Goal: Contribute content: Add original content to the website for others to see

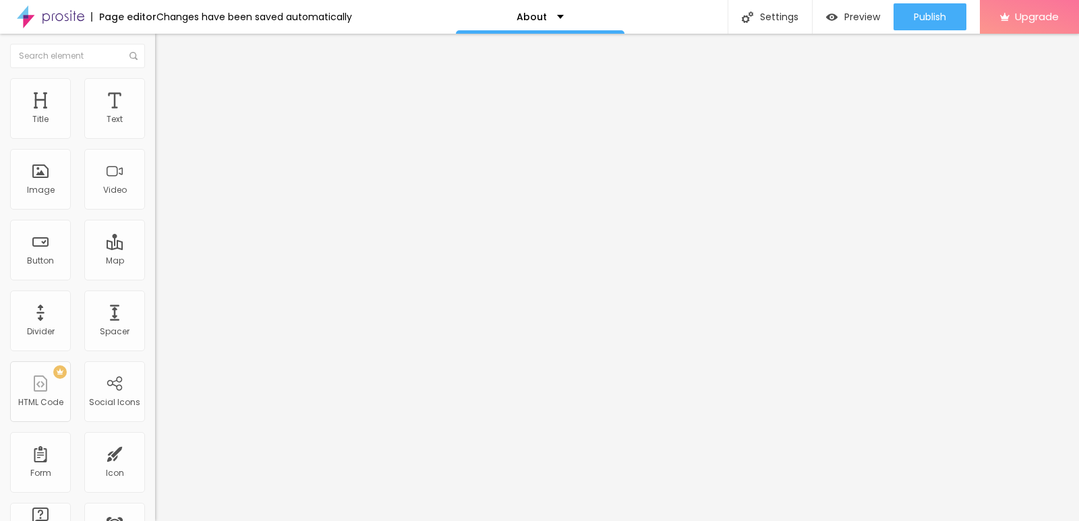
click at [155, 116] on span "Change image" at bounding box center [191, 110] width 72 height 11
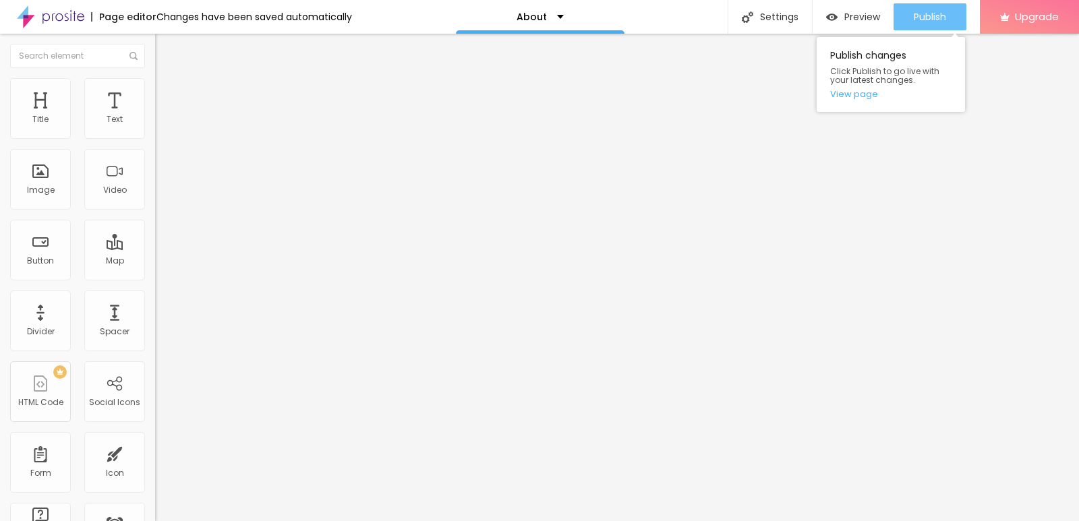
click at [933, 14] on span "Publish" at bounding box center [930, 16] width 32 height 11
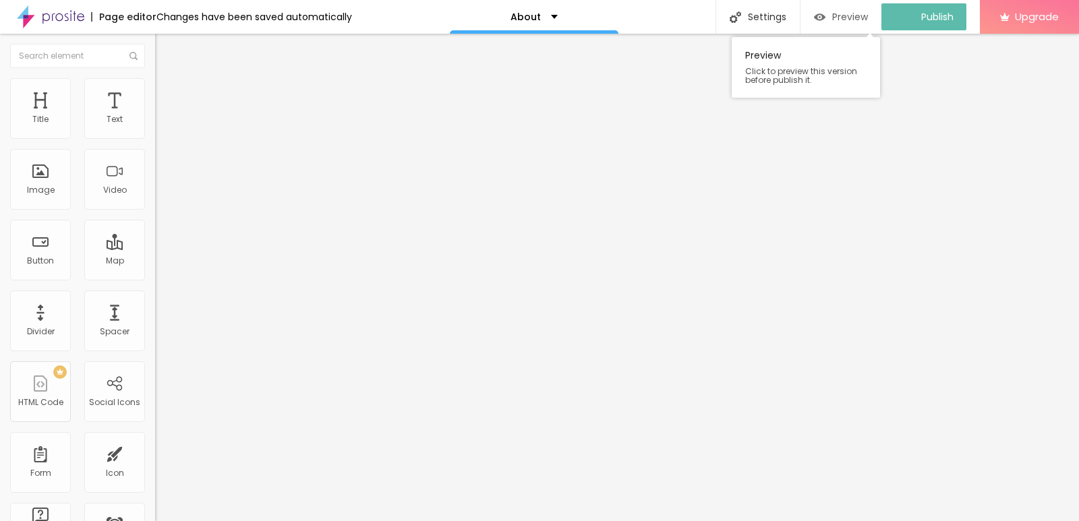
click at [853, 18] on span "Preview" at bounding box center [850, 16] width 36 height 11
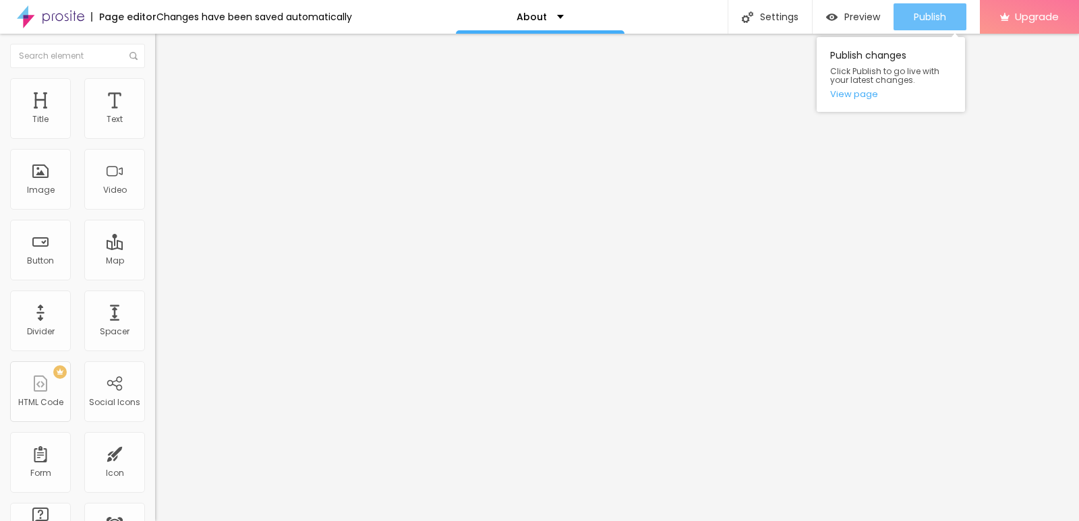
click at [931, 22] on span "Publish" at bounding box center [930, 16] width 32 height 11
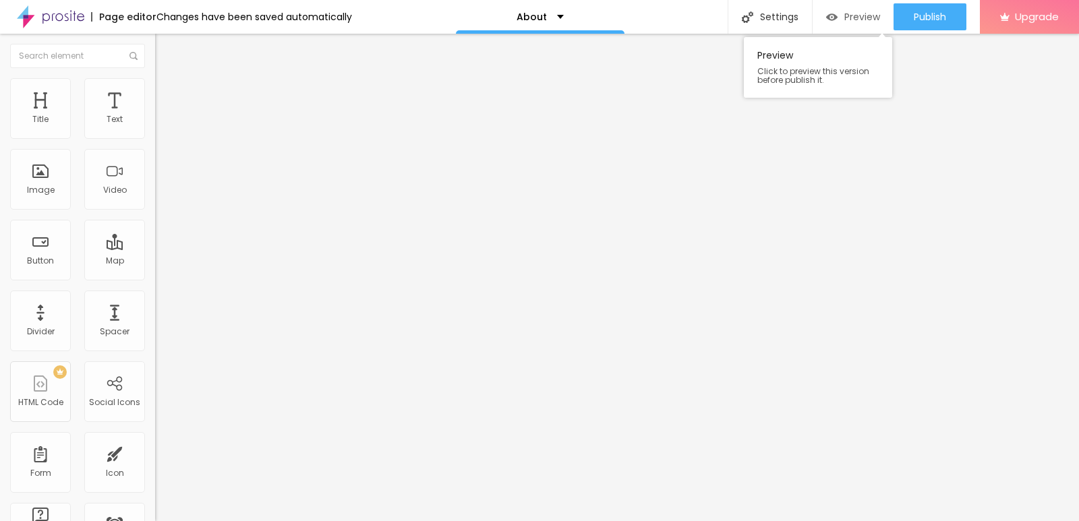
click at [857, 24] on div "Preview" at bounding box center [853, 16] width 54 height 27
click at [155, 272] on div "Facebook" at bounding box center [232, 276] width 155 height 8
click at [155, 459] on input "https://" at bounding box center [236, 465] width 162 height 13
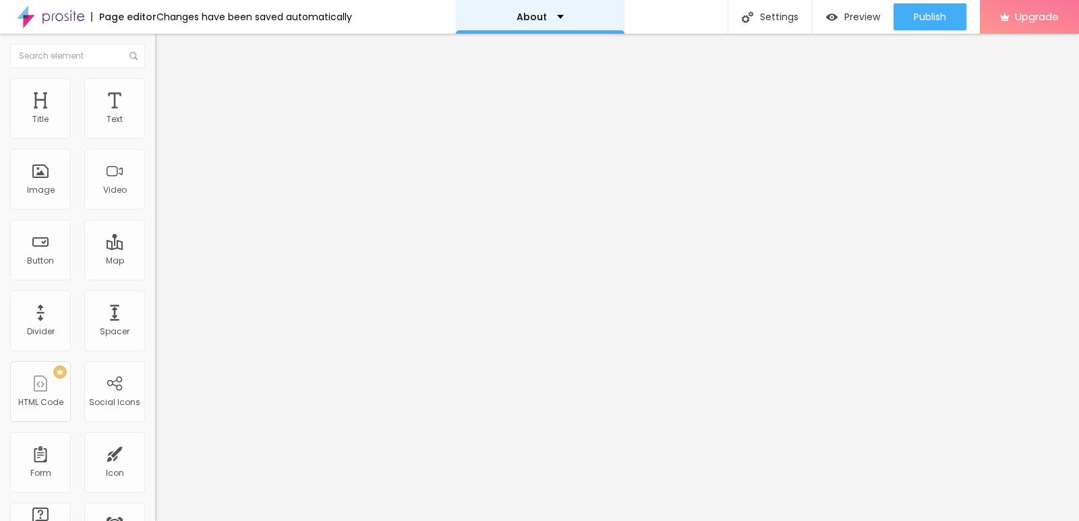
paste input "[URL][DOMAIN_NAME]"
type input "https://[URL][DOMAIN_NAME]"
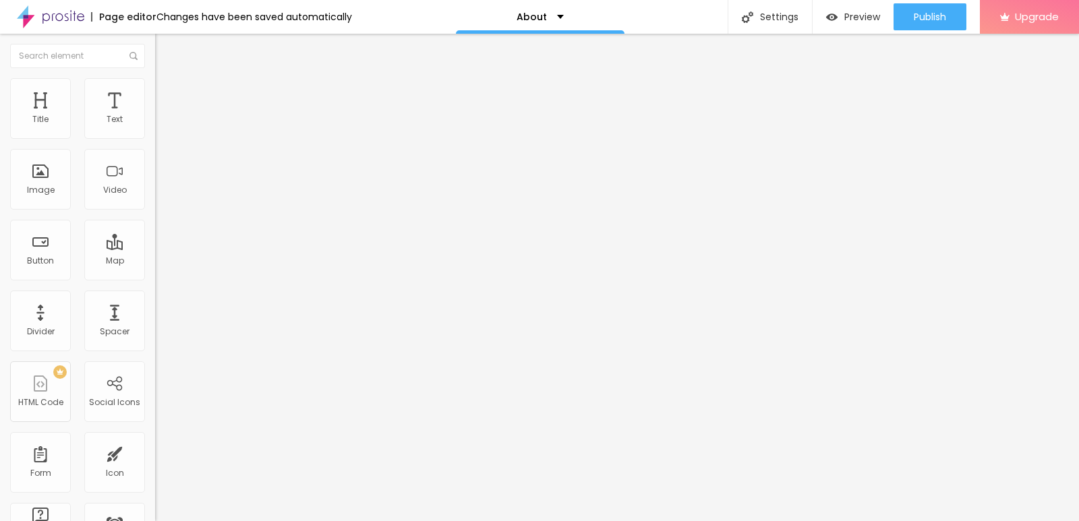
paste input "[URL][DOMAIN_NAME]"
type input "https://[URL][DOMAIN_NAME]"
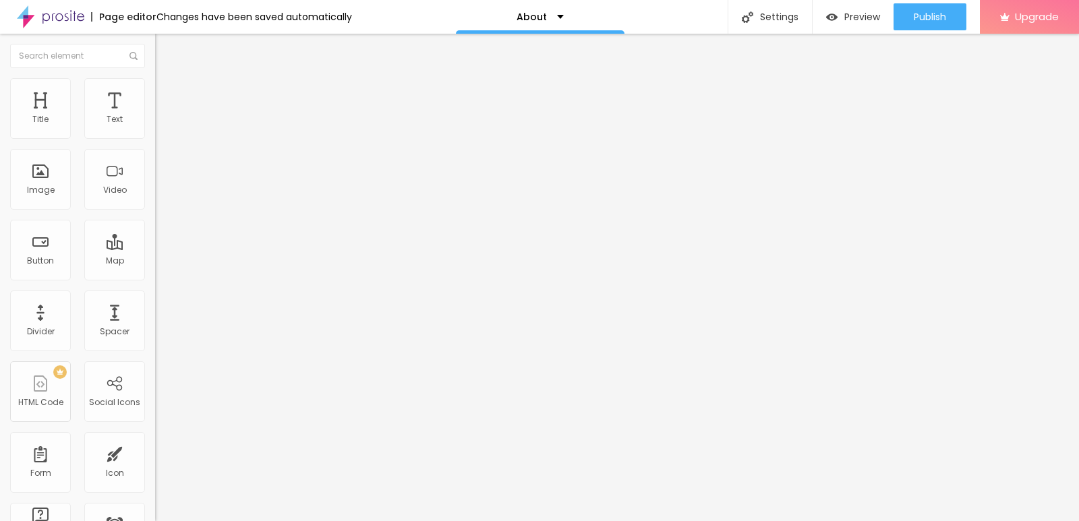
scroll to position [0, 0]
click at [155, 361] on div "Edit Social Icons Content Style Advanced Facebook Social Facebook URL address h…" at bounding box center [232, 278] width 155 height 488
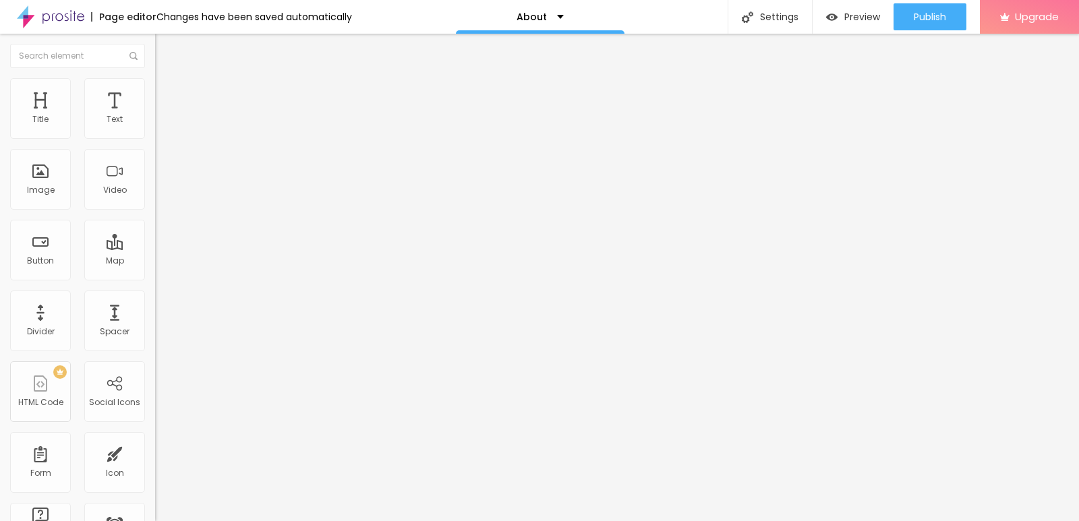
click at [155, 386] on div "Edit Social Icons Content Style Advanced Facebook Social Facebook URL address h…" at bounding box center [232, 278] width 155 height 488
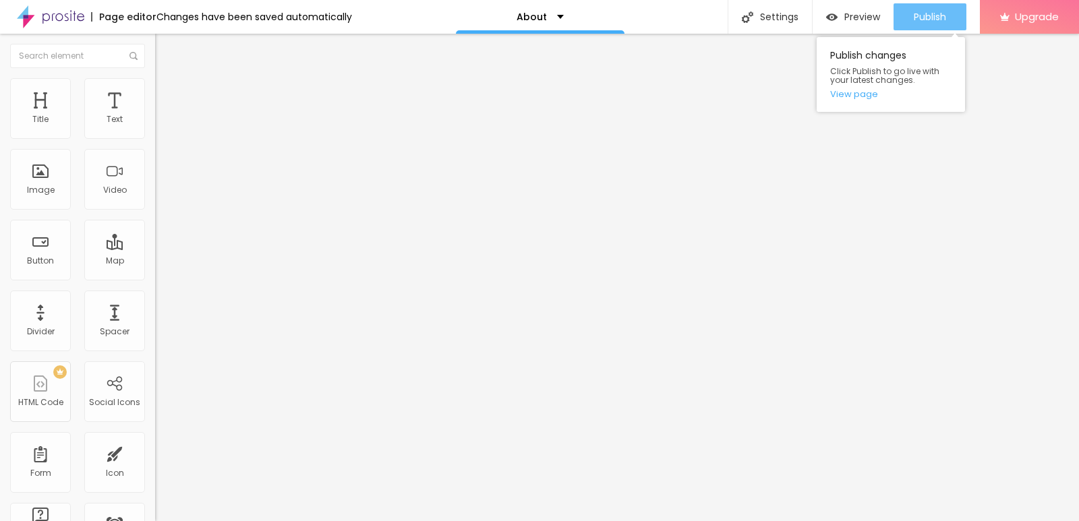
click at [914, 19] on span "Publish" at bounding box center [930, 16] width 32 height 11
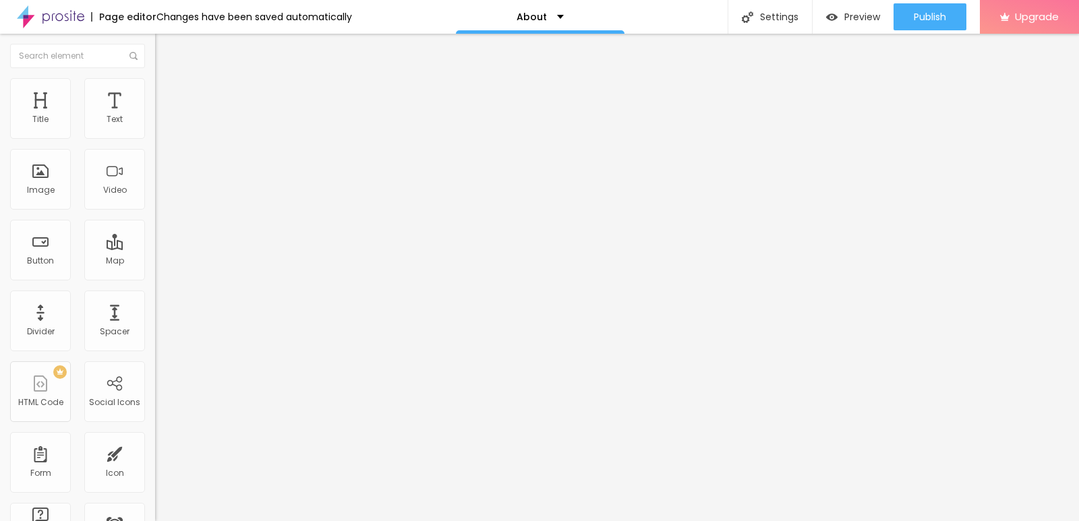
click at [165, 49] on img "button" at bounding box center [170, 49] width 11 height 11
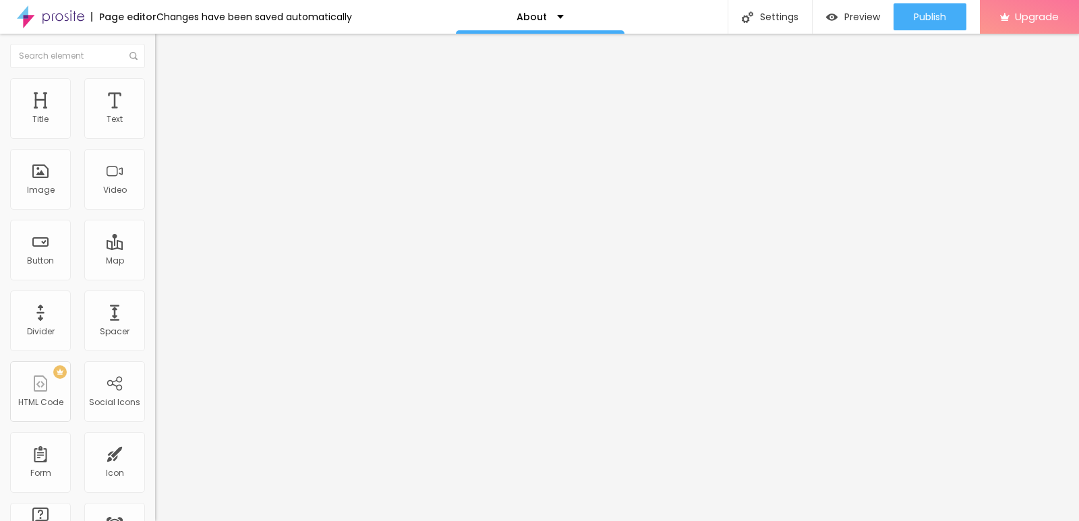
paste input "[URL][DOMAIN_NAME]"
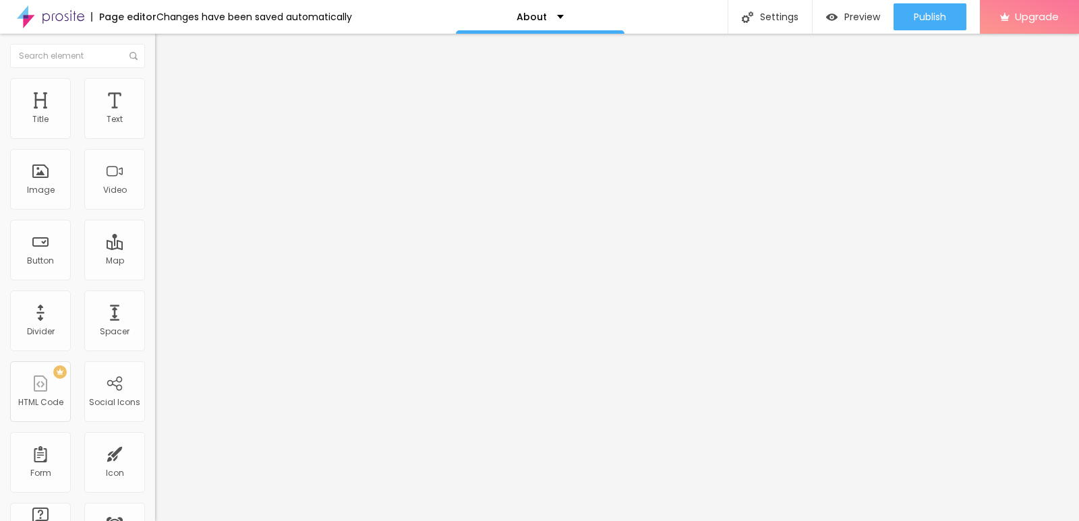
scroll to position [0, 114]
type input "https://[URL][DOMAIN_NAME]"
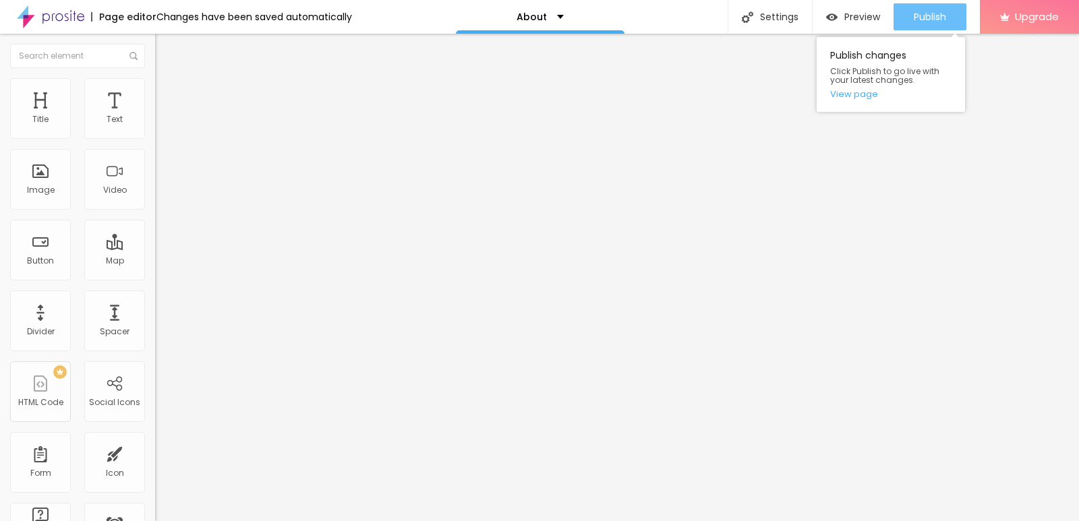
click at [925, 16] on span "Publish" at bounding box center [930, 16] width 32 height 11
